Goal: Complete application form

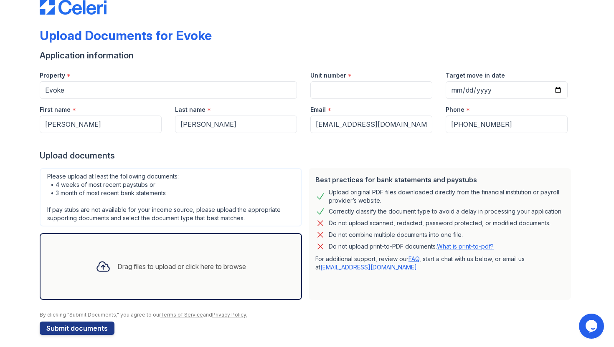
scroll to position [25, 0]
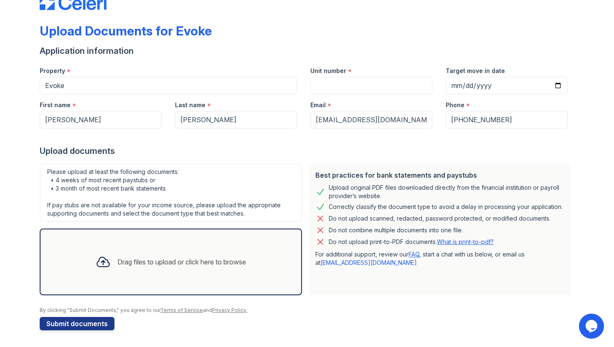
click at [413, 253] on link "FAQ" at bounding box center [413, 254] width 11 height 7
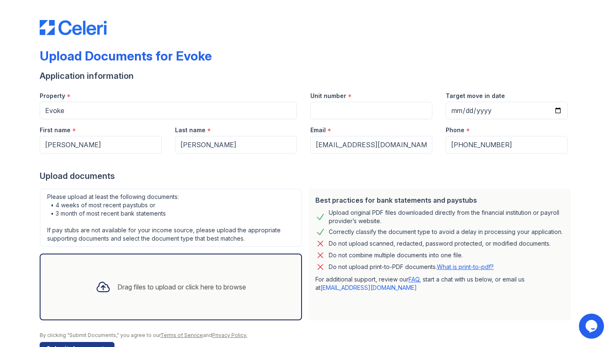
scroll to position [0, 0]
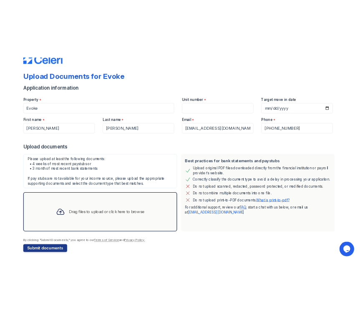
scroll to position [25, 0]
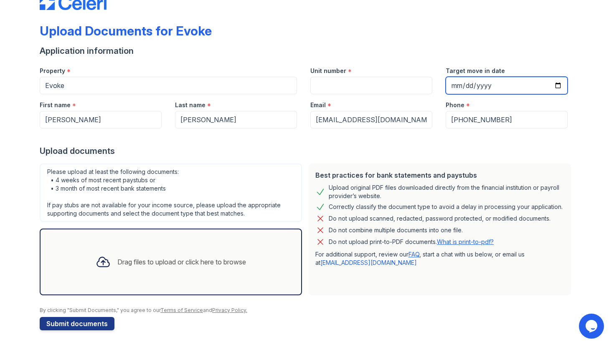
click at [560, 85] on input "Target move in date" at bounding box center [506, 86] width 122 height 18
type input "2025-10-09"
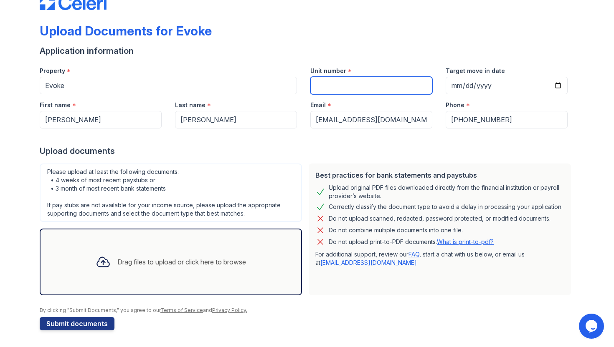
click at [343, 89] on input "Unit number" at bounding box center [371, 86] width 122 height 18
type input "3025"
click at [221, 236] on div "Drag files to upload or click here to browse" at bounding box center [171, 262] width 262 height 67
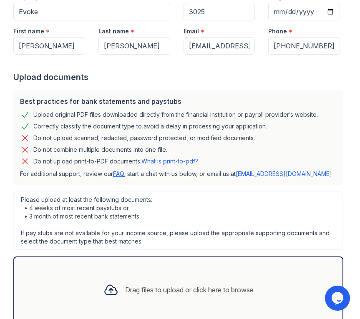
scroll to position [155, 0]
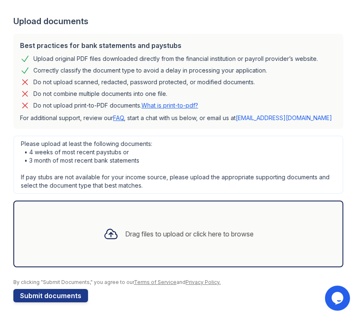
click at [129, 233] on div "Drag files to upload or click here to browse" at bounding box center [189, 234] width 129 height 10
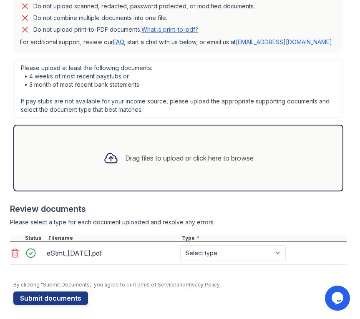
scroll to position [233, 0]
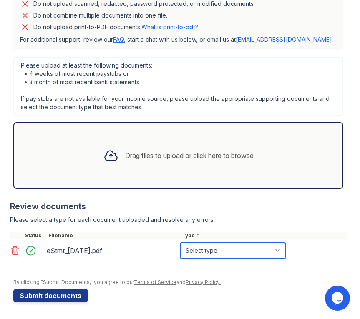
click at [207, 253] on select "Select type Paystub Bank Statement Offer Letter Tax Documents Benefit Award Let…" at bounding box center [233, 251] width 106 height 16
select select "bank_statement"
click at [180, 243] on select "Select type Paystub Bank Statement Offer Letter Tax Documents Benefit Award Let…" at bounding box center [233, 251] width 106 height 16
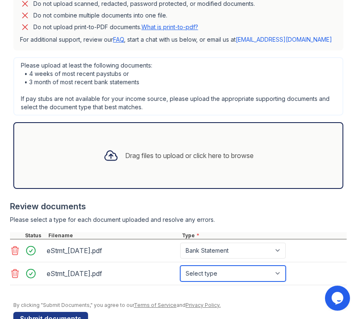
click at [211, 275] on select "Select type Paystub Bank Statement Offer Letter Tax Documents Benefit Award Let…" at bounding box center [233, 274] width 106 height 16
select select "bank_statement"
click at [180, 266] on select "Select type Paystub Bank Statement Offer Letter Tax Documents Benefit Award Let…" at bounding box center [233, 274] width 106 height 16
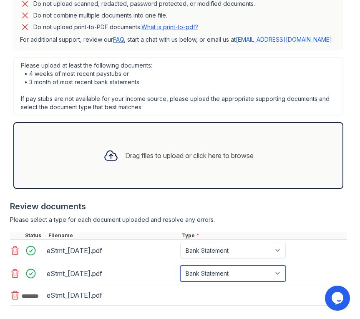
scroll to position [279, 0]
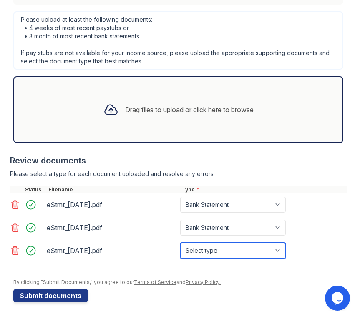
click at [227, 254] on select "Select type Paystub Bank Statement Offer Letter Tax Documents Benefit Award Let…" at bounding box center [233, 251] width 106 height 16
select select "bank_statement"
click at [180, 243] on select "Select type Paystub Bank Statement Offer Letter Tax Documents Benefit Award Let…" at bounding box center [233, 251] width 106 height 16
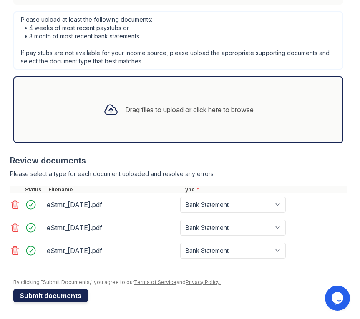
click at [42, 298] on button "Submit documents" at bounding box center [50, 295] width 75 height 13
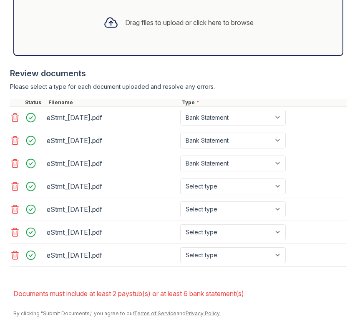
scroll to position [390, 0]
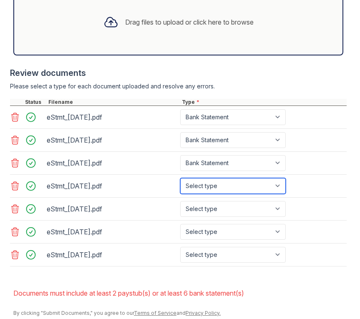
click at [219, 184] on select "Select type Paystub Bank Statement Offer Letter Tax Documents Benefit Award Let…" at bounding box center [233, 186] width 106 height 16
select select "bank_statement"
click at [180, 178] on select "Select type Paystub Bank Statement Offer Letter Tax Documents Benefit Award Let…" at bounding box center [233, 186] width 106 height 16
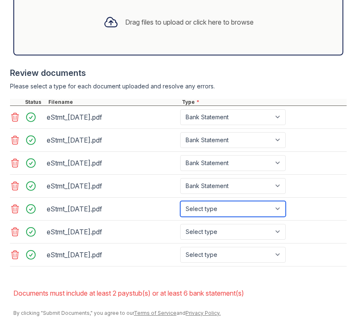
click at [212, 211] on select "Select type Paystub Bank Statement Offer Letter Tax Documents Benefit Award Let…" at bounding box center [233, 209] width 106 height 16
select select "bank_statement"
click at [180, 201] on select "Select type Paystub Bank Statement Offer Letter Tax Documents Benefit Award Let…" at bounding box center [233, 209] width 106 height 16
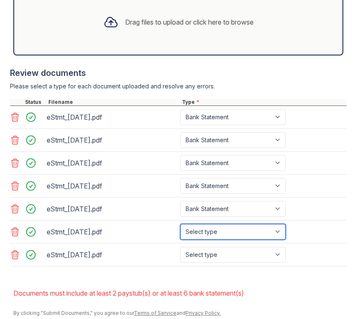
click at [219, 233] on select "Select type Paystub Bank Statement Offer Letter Tax Documents Benefit Award Let…" at bounding box center [233, 232] width 106 height 16
select select "bank_statement"
click at [180, 224] on select "Select type Paystub Bank Statement Offer Letter Tax Documents Benefit Award Let…" at bounding box center [233, 232] width 106 height 16
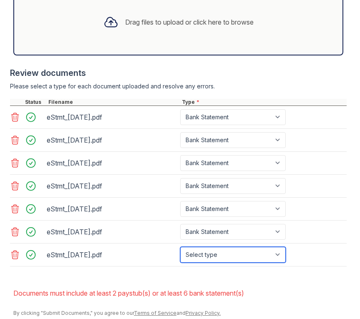
click at [215, 255] on select "Select type Paystub Bank Statement Offer Letter Tax Documents Benefit Award Let…" at bounding box center [233, 255] width 106 height 16
select select "bank_statement"
click at [180, 247] on select "Select type Paystub Bank Statement Offer Letter Tax Documents Benefit Award Let…" at bounding box center [233, 255] width 106 height 16
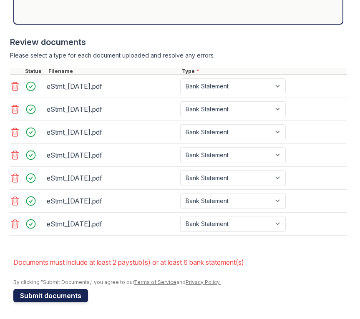
click at [30, 298] on button "Submit documents" at bounding box center [50, 295] width 75 height 13
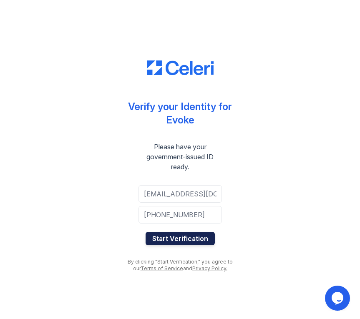
click at [191, 240] on button "Start Verification" at bounding box center [180, 238] width 69 height 13
